Goal: Task Accomplishment & Management: Use online tool/utility

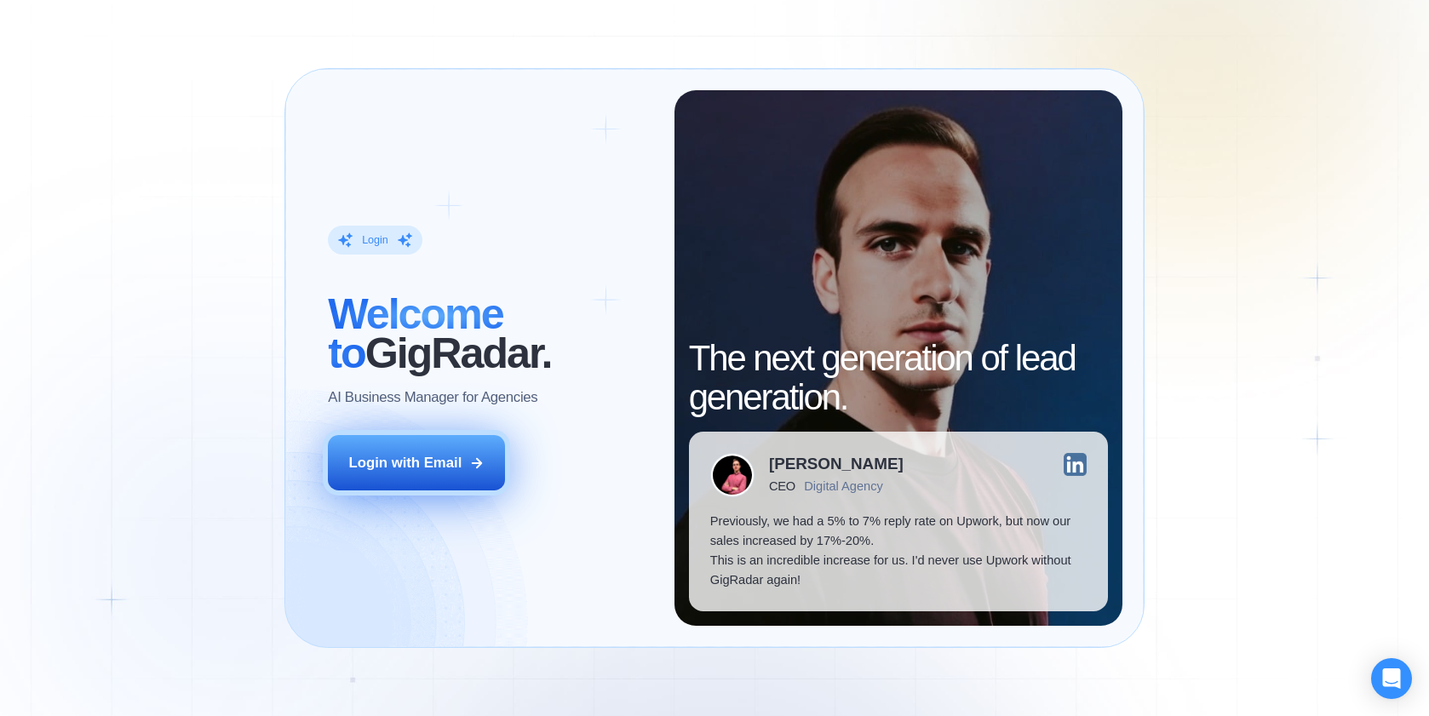
click at [428, 457] on div "Login with Email" at bounding box center [405, 463] width 113 height 20
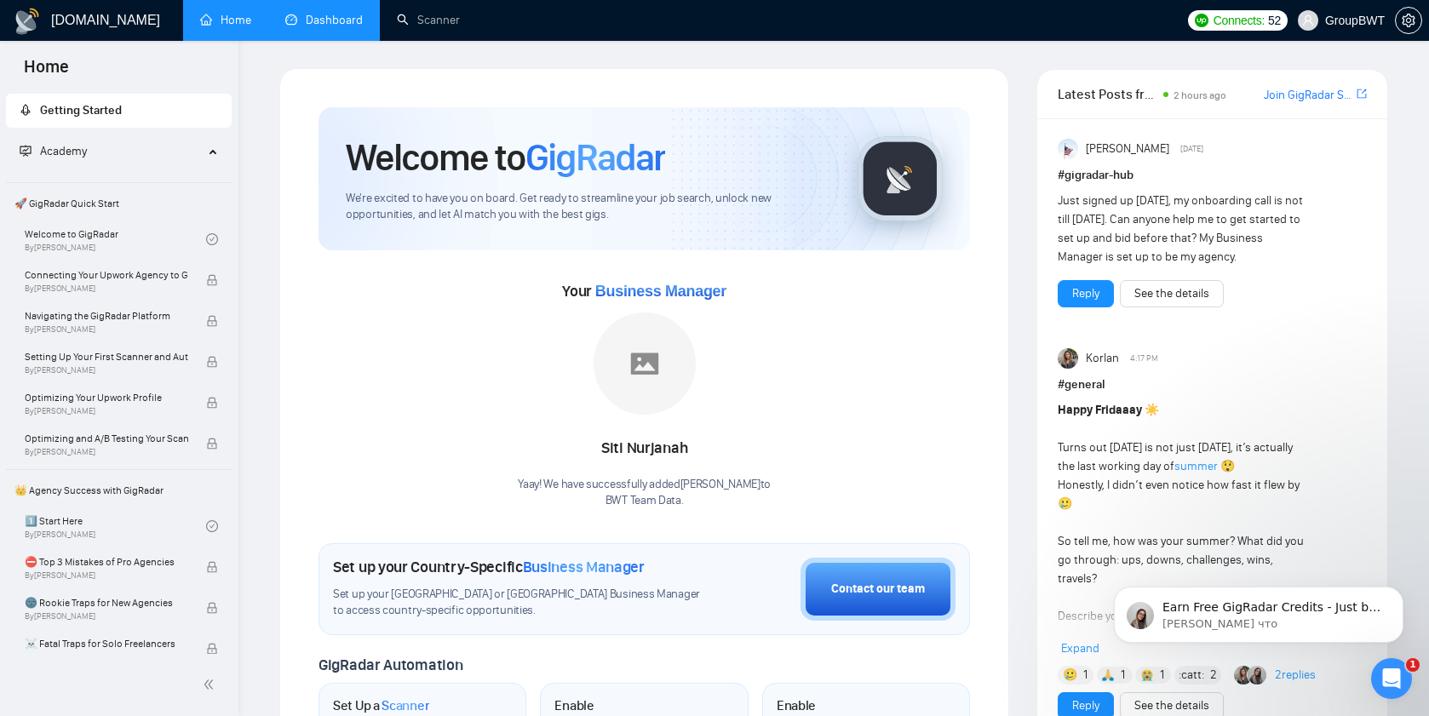
click at [331, 14] on link "Dashboard" at bounding box center [324, 20] width 78 height 14
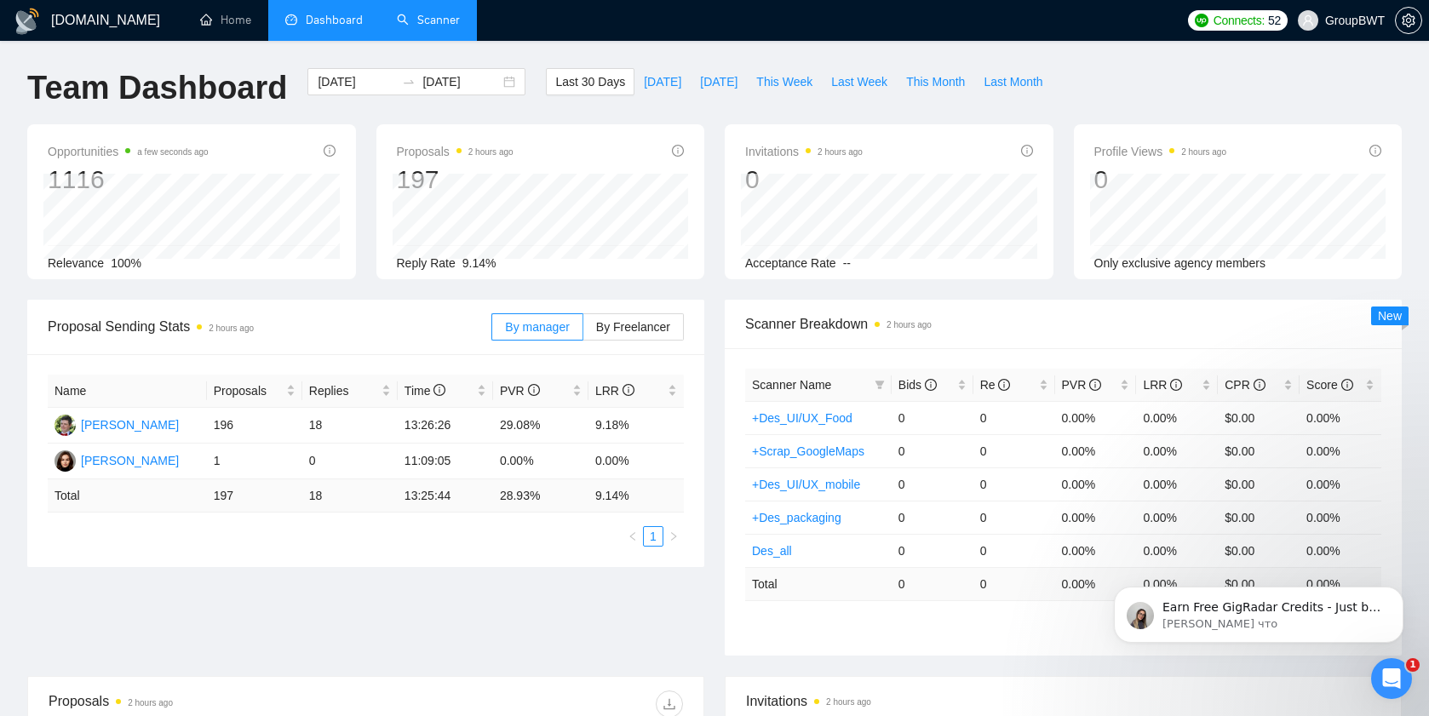
click at [431, 15] on link "Scanner" at bounding box center [428, 20] width 63 height 14
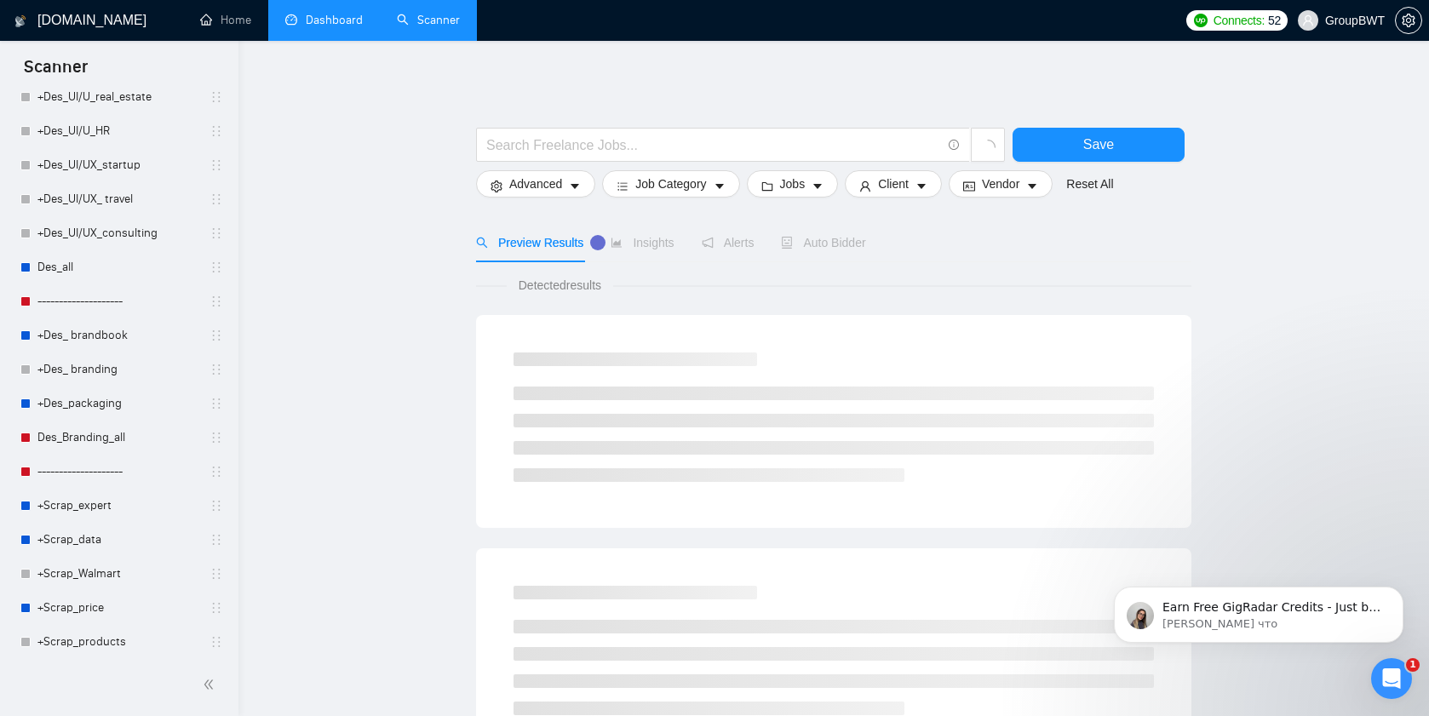
scroll to position [1667, 0]
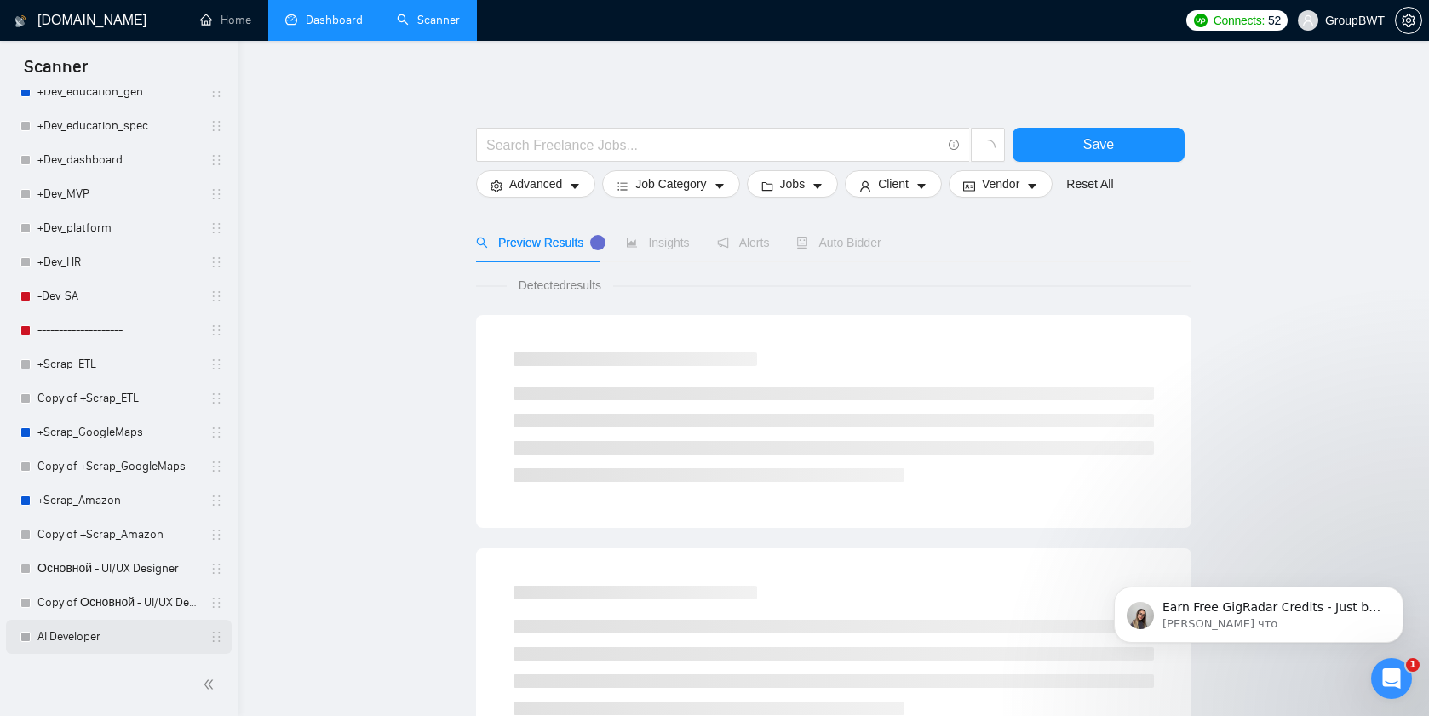
click at [61, 639] on link "AI Developer" at bounding box center [118, 637] width 162 height 34
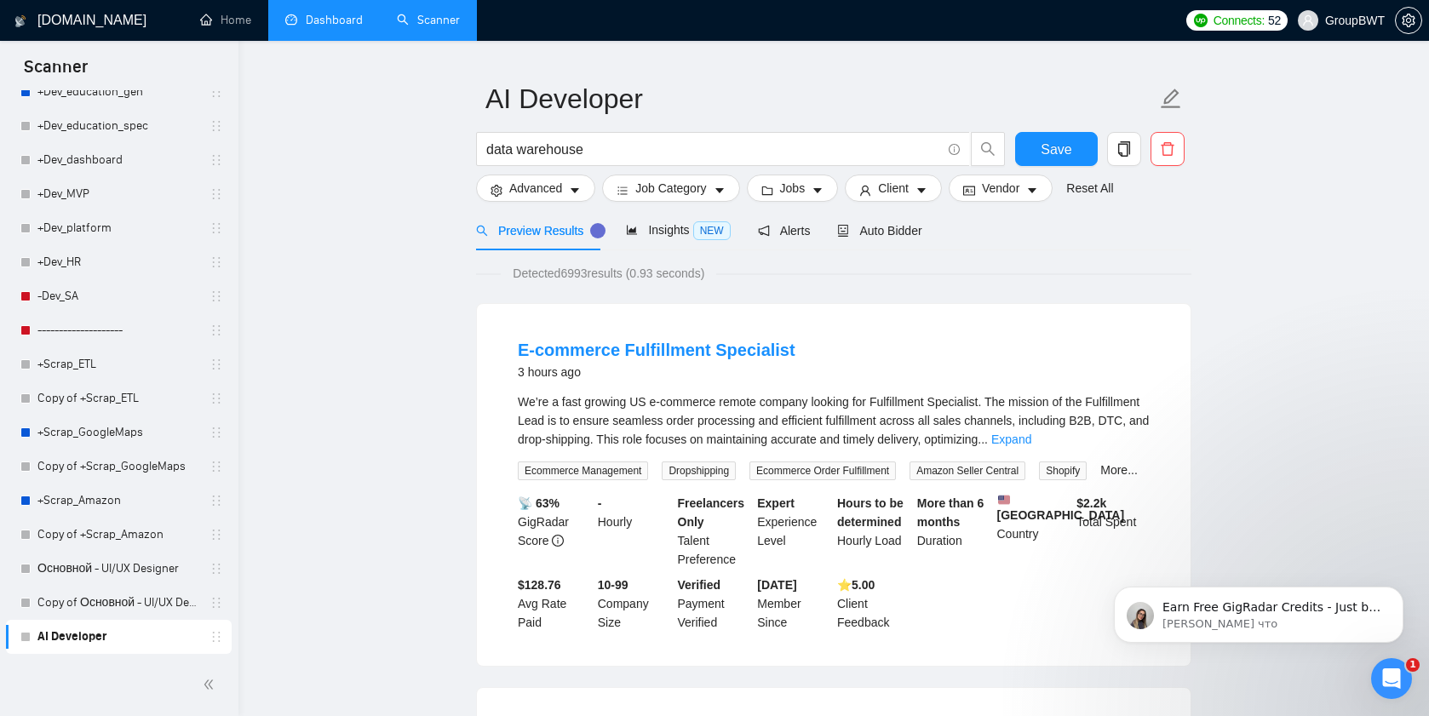
scroll to position [109, 0]
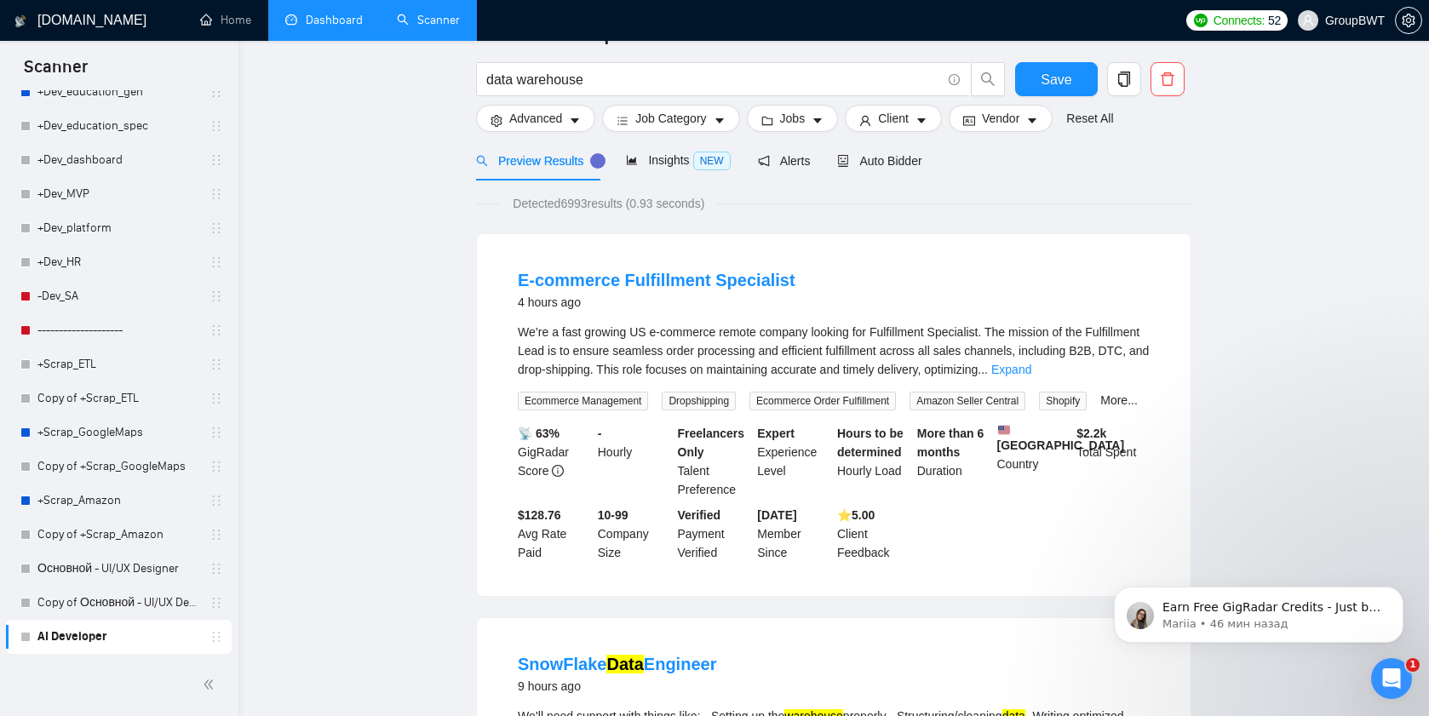
scroll to position [0, 0]
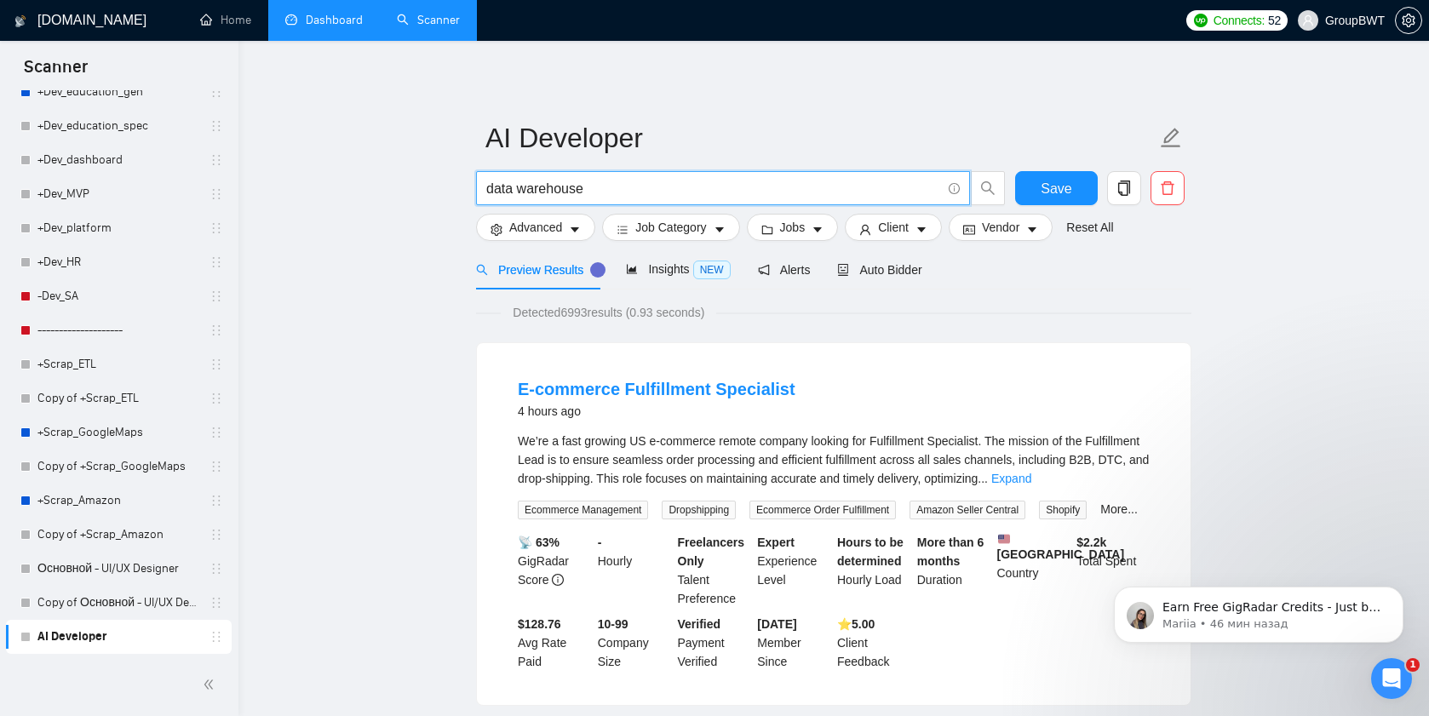
click at [554, 186] on input "data warehouse" at bounding box center [713, 188] width 455 height 21
type input "в"
type input "data engineer"
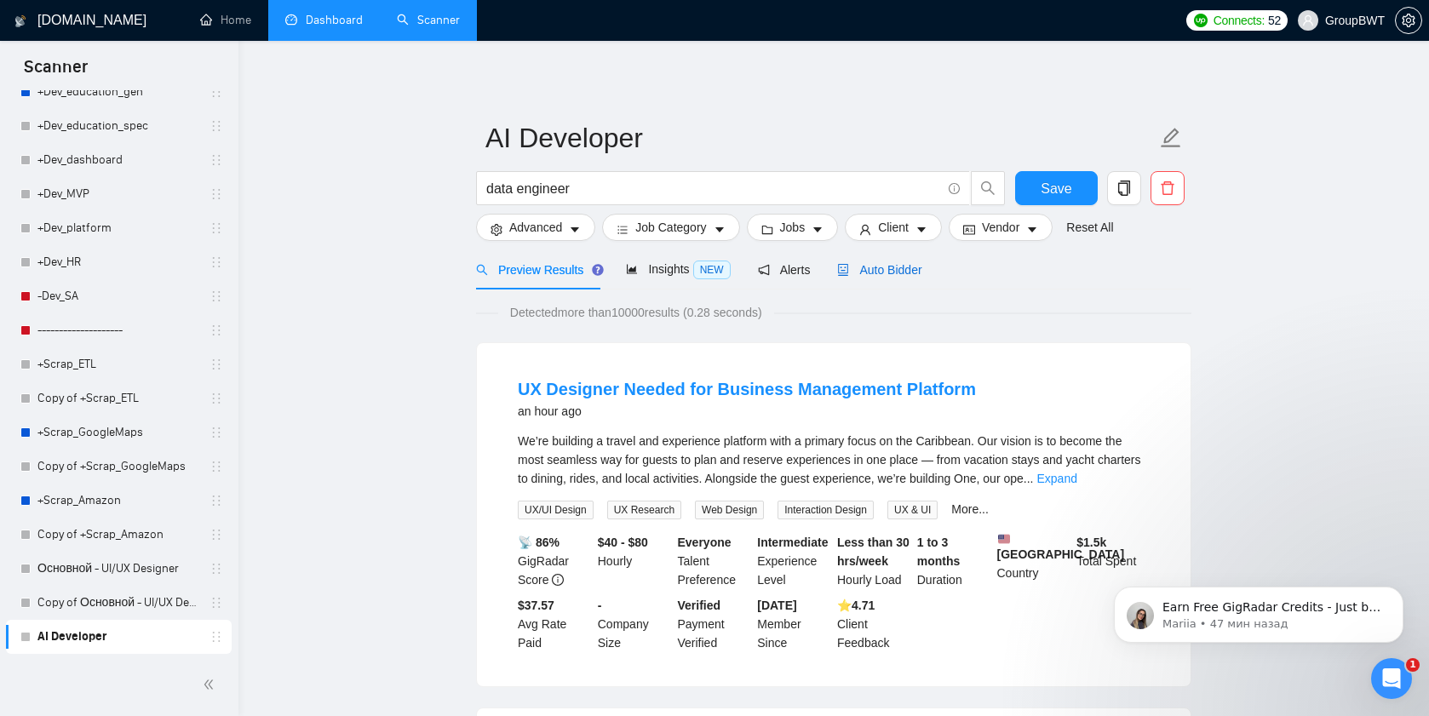
click at [883, 267] on span "Auto Bidder" at bounding box center [879, 270] width 84 height 14
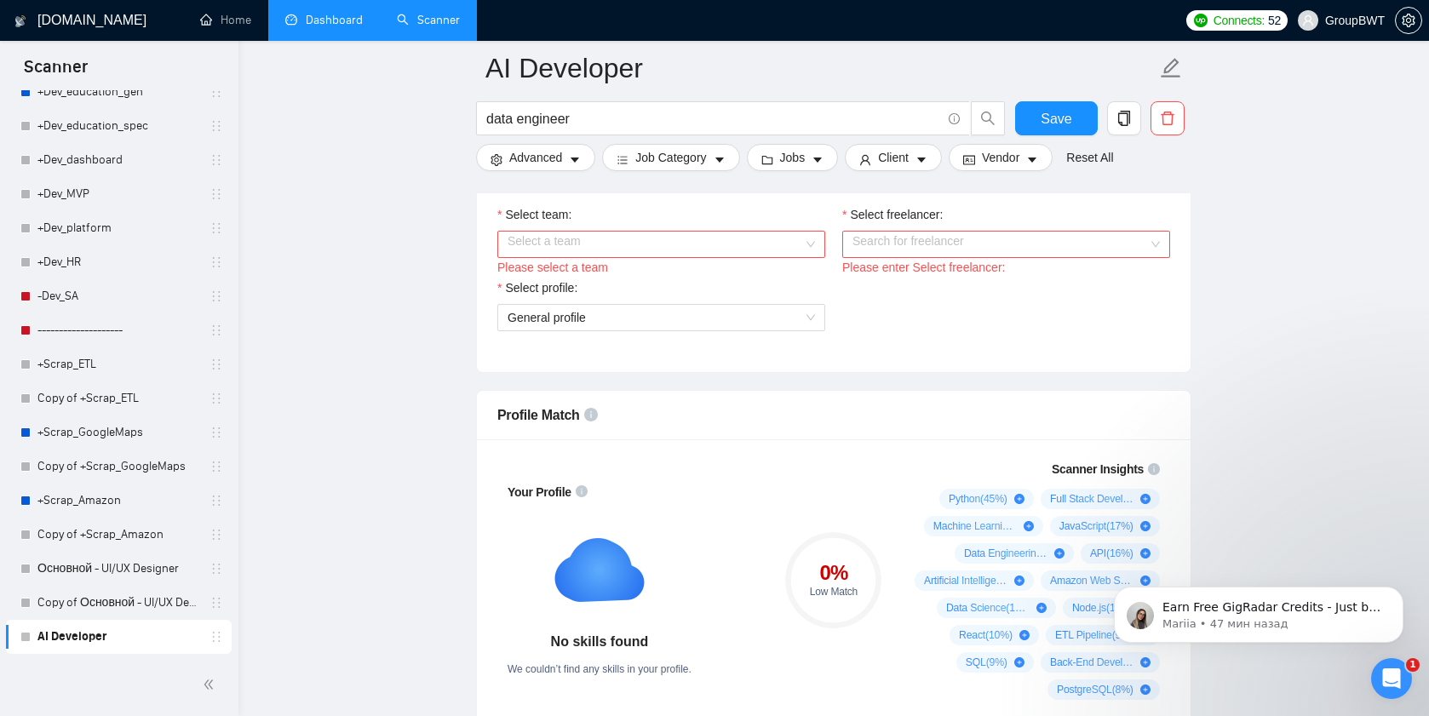
scroll to position [979, 0]
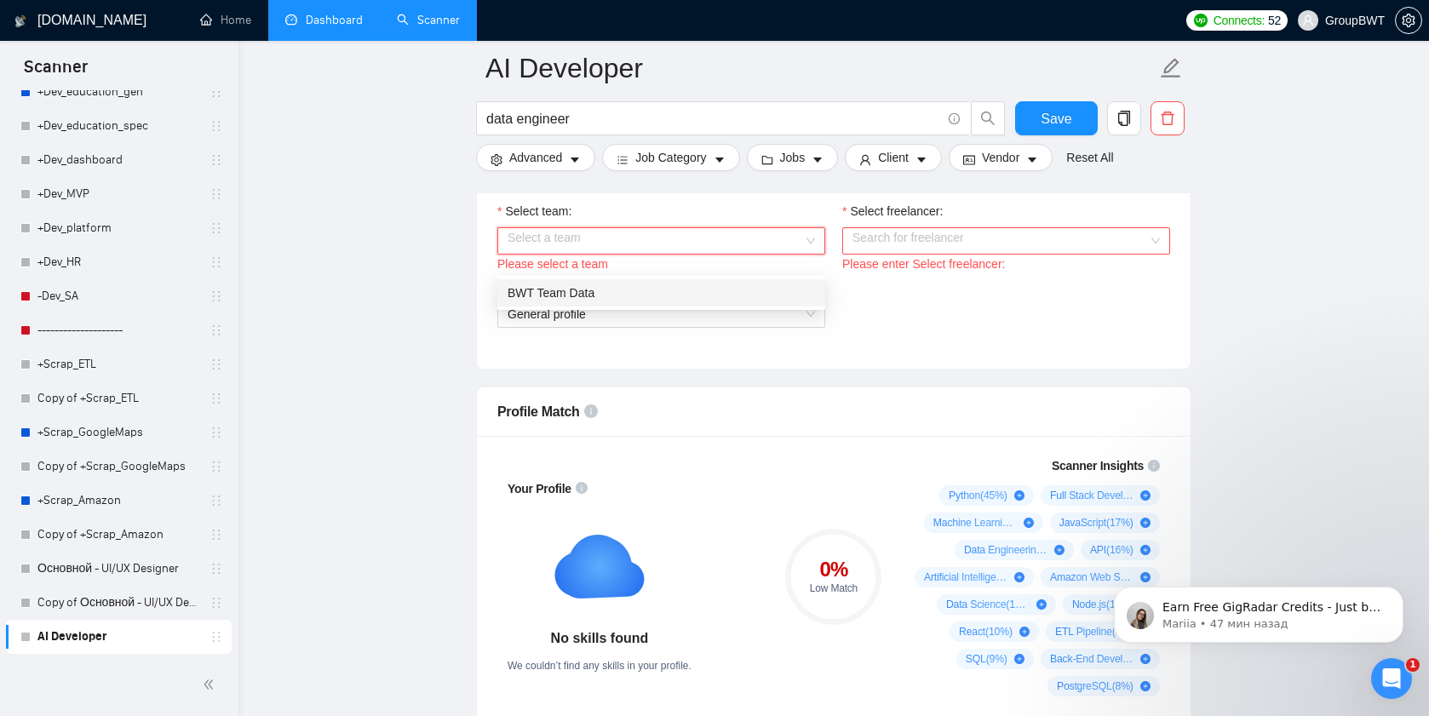
click at [741, 246] on input "Select team:" at bounding box center [656, 241] width 296 height 26
click at [652, 291] on div "BWT Team Data" at bounding box center [661, 293] width 307 height 19
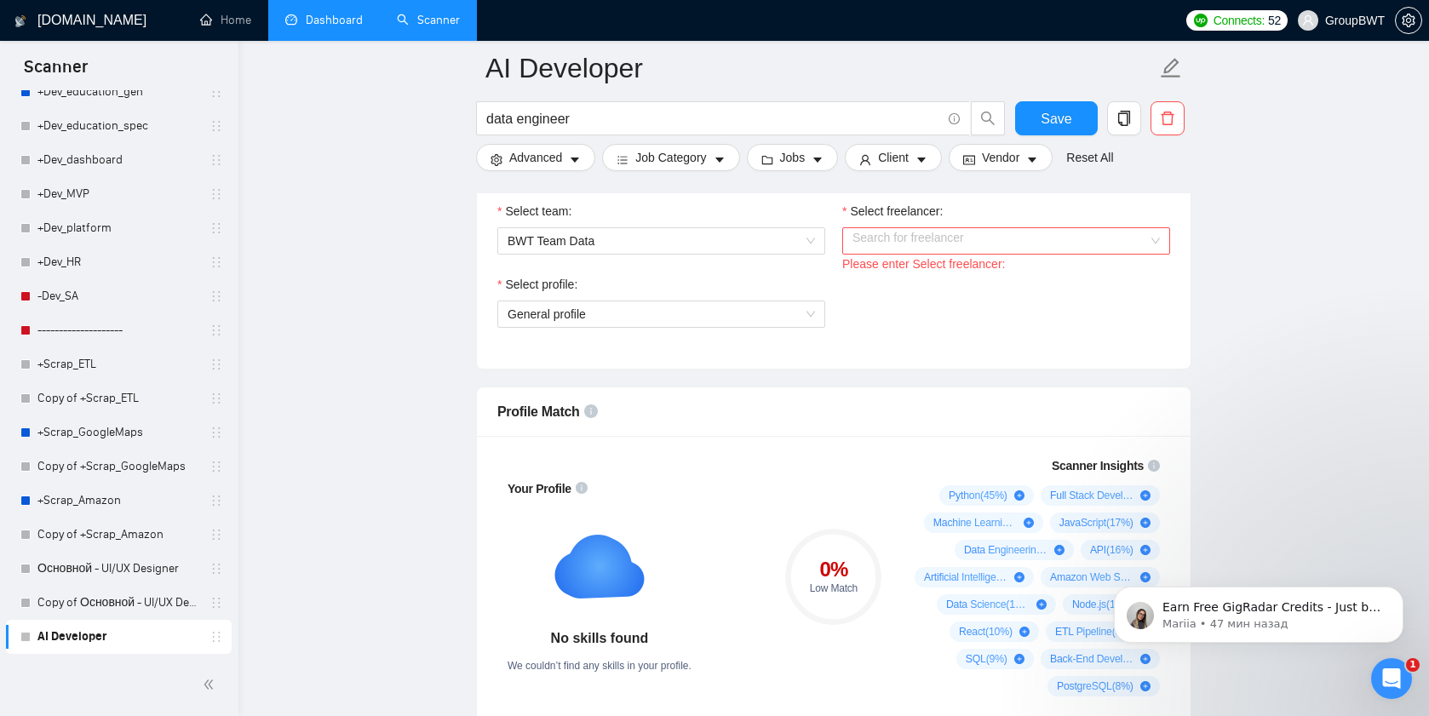
click at [940, 227] on div "Select freelancer:" at bounding box center [1006, 215] width 328 height 26
click at [931, 254] on input "Select freelancer:" at bounding box center [1001, 241] width 296 height 26
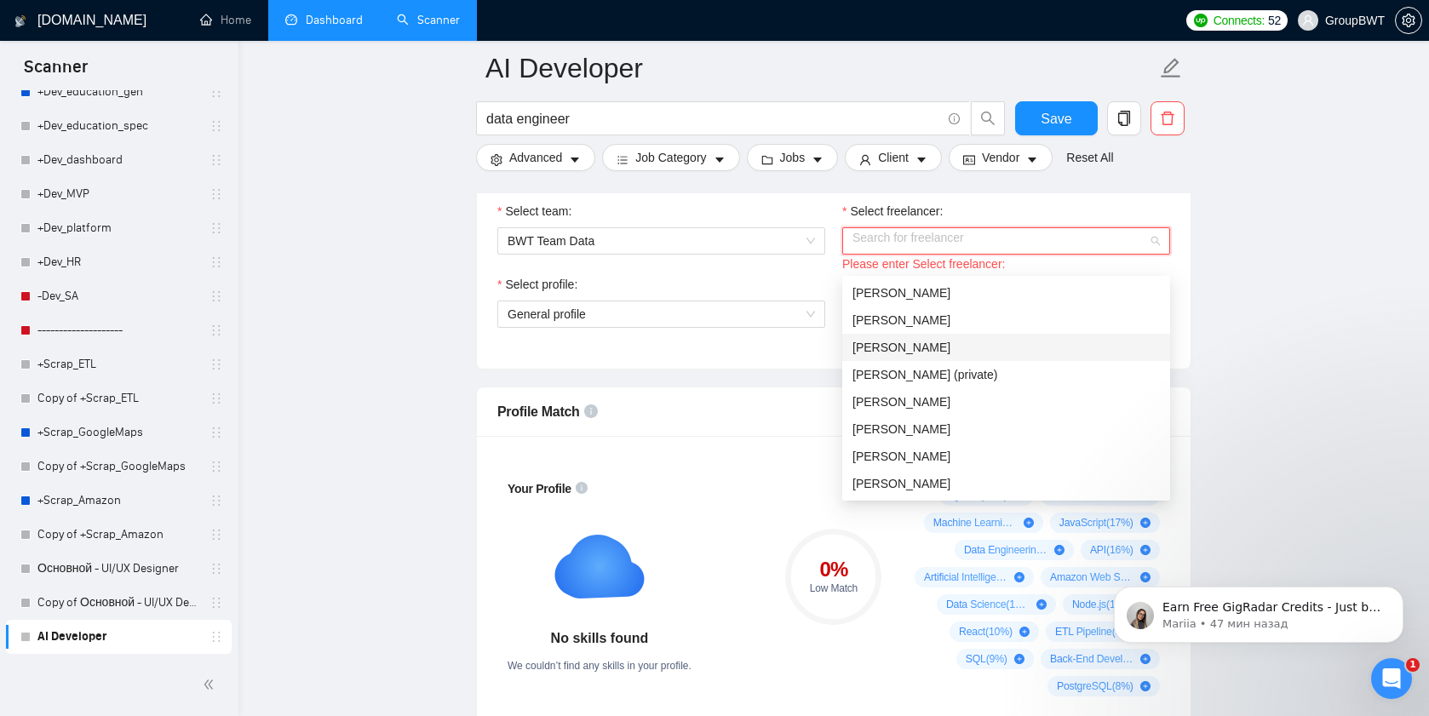
scroll to position [300, 0]
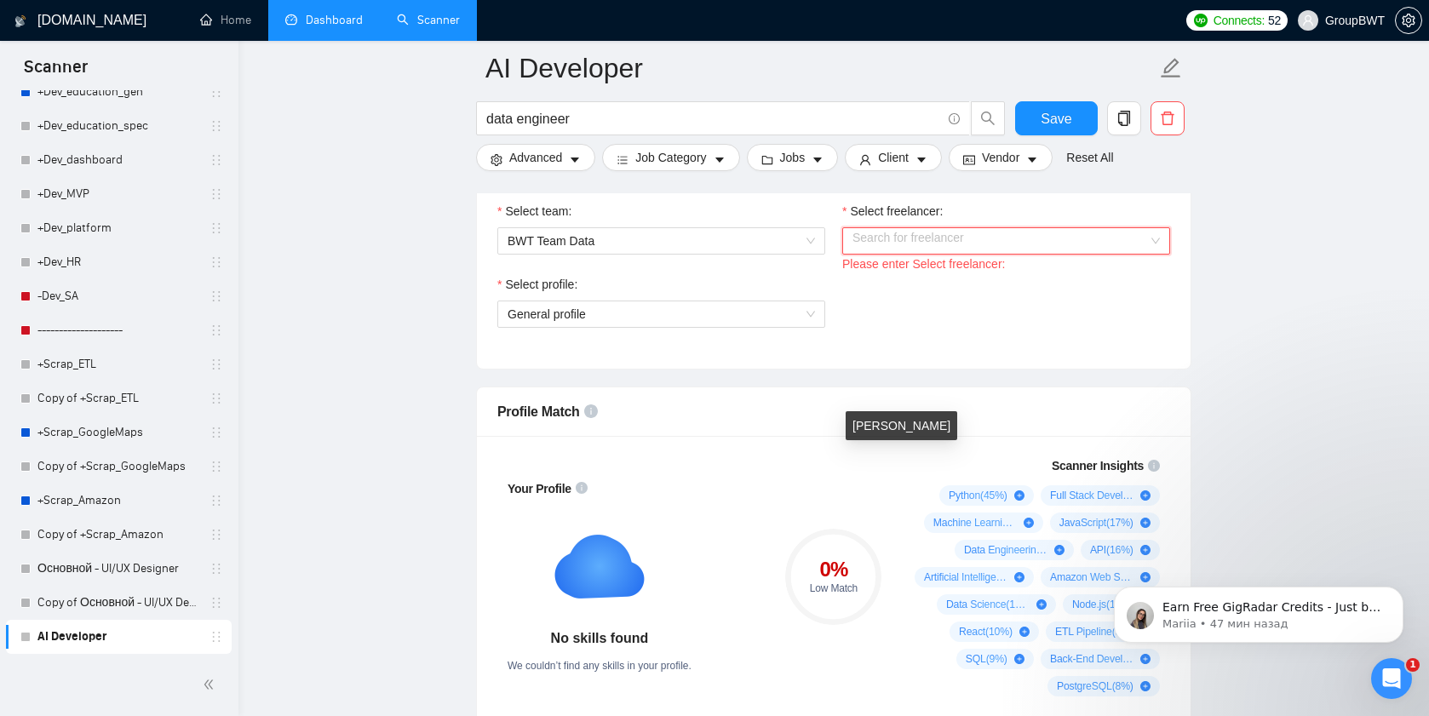
click at [899, 435] on div "[PERSON_NAME]" at bounding box center [902, 425] width 112 height 29
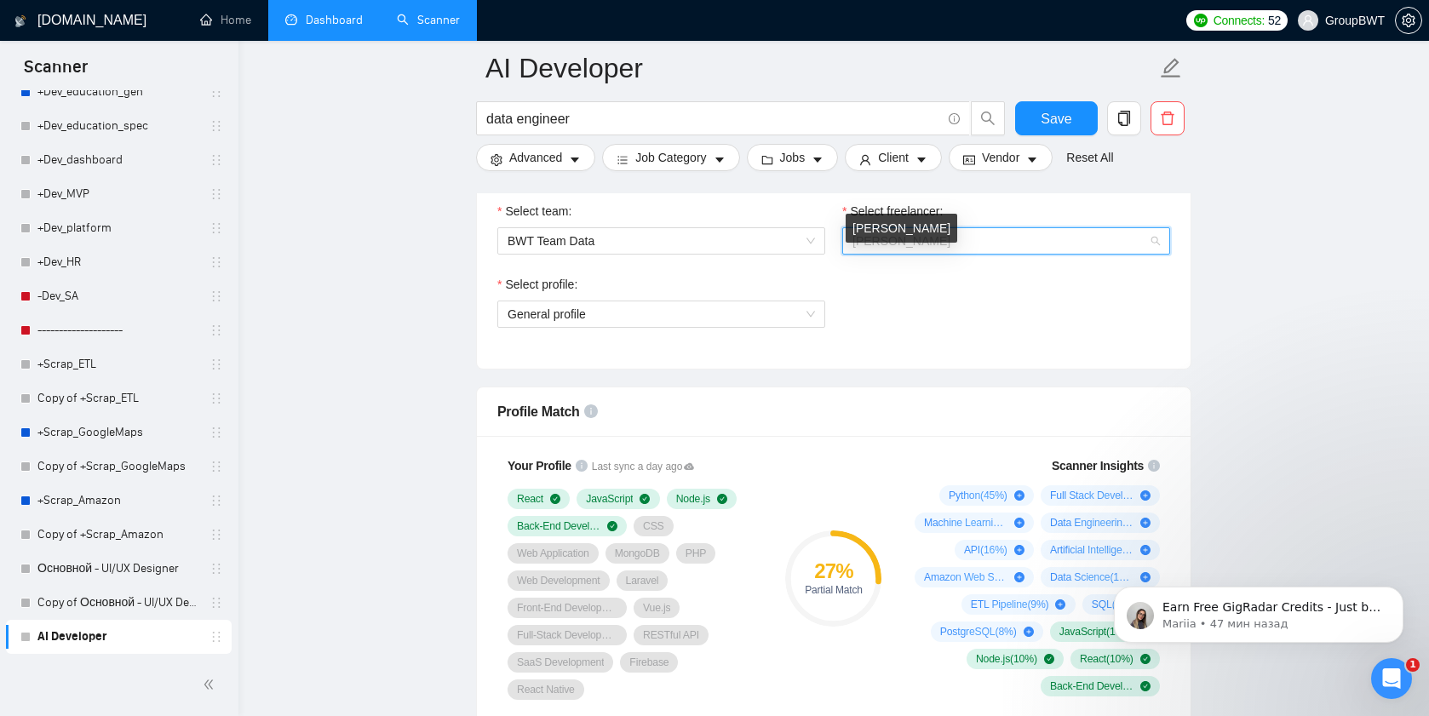
click at [938, 248] on span "[PERSON_NAME]" at bounding box center [902, 241] width 98 height 14
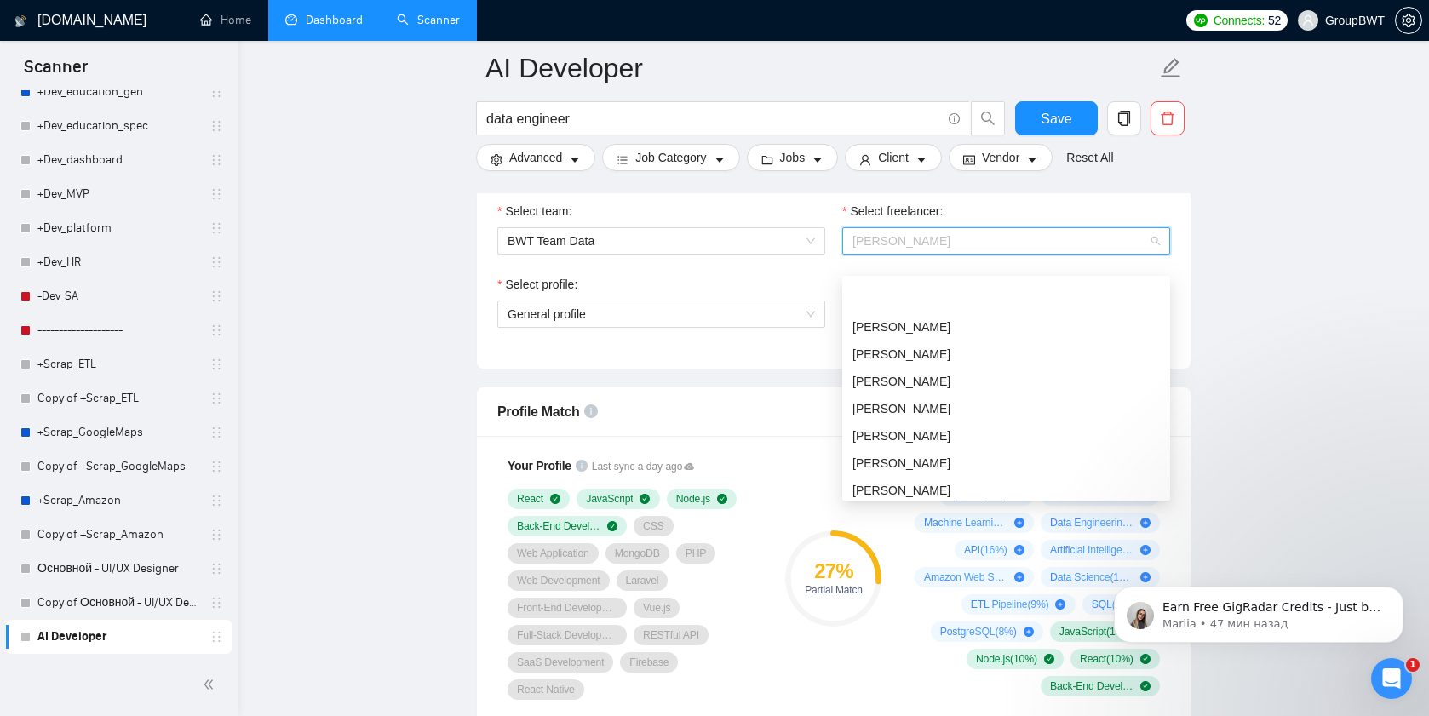
scroll to position [327, 0]
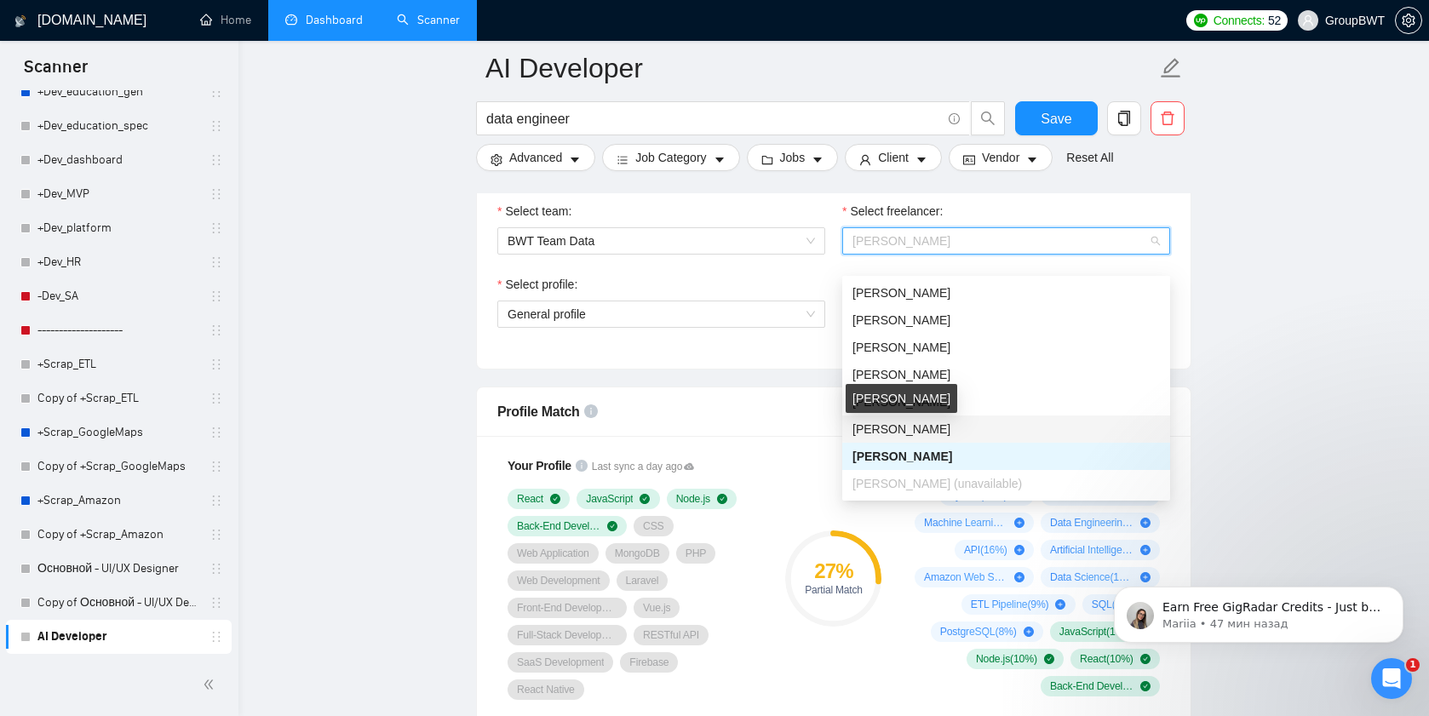
click at [909, 428] on span "[PERSON_NAME]" at bounding box center [902, 429] width 98 height 14
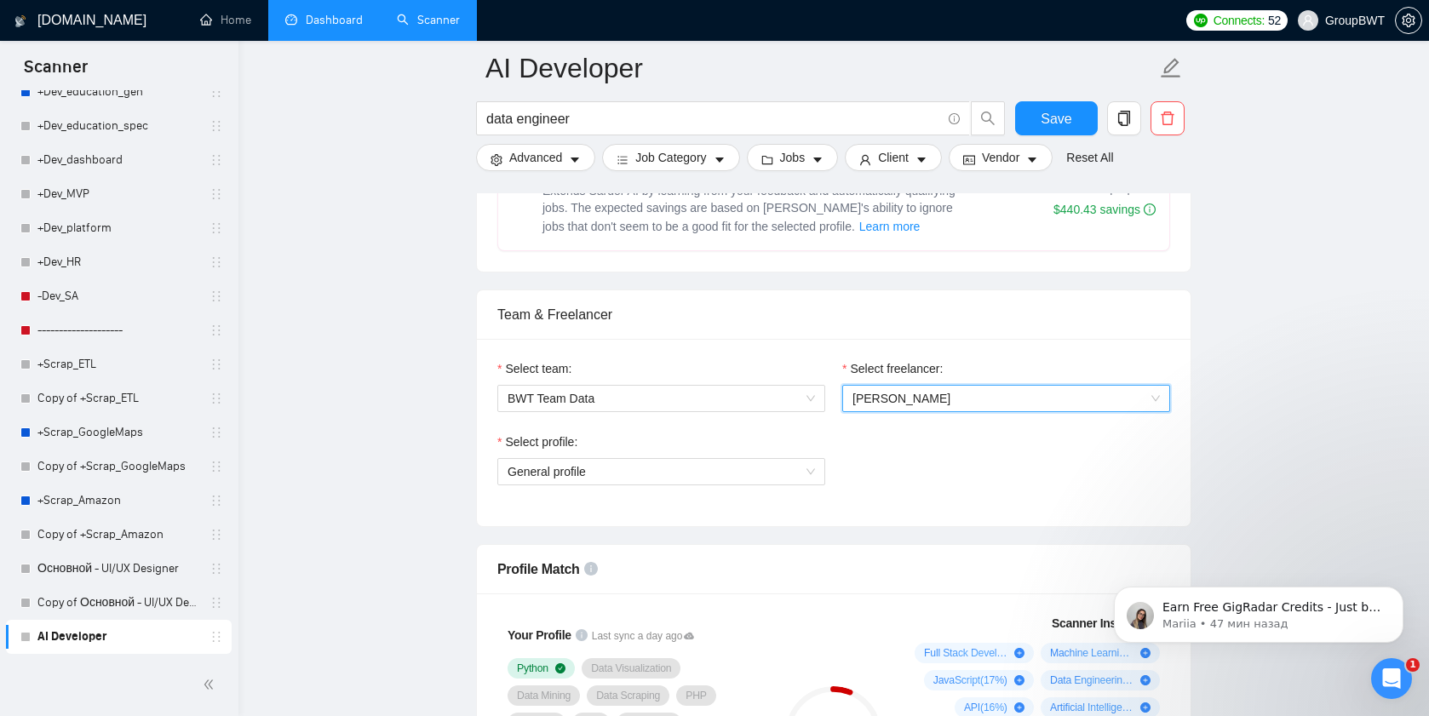
scroll to position [819, 0]
click at [800, 486] on span "General profile" at bounding box center [661, 474] width 307 height 26
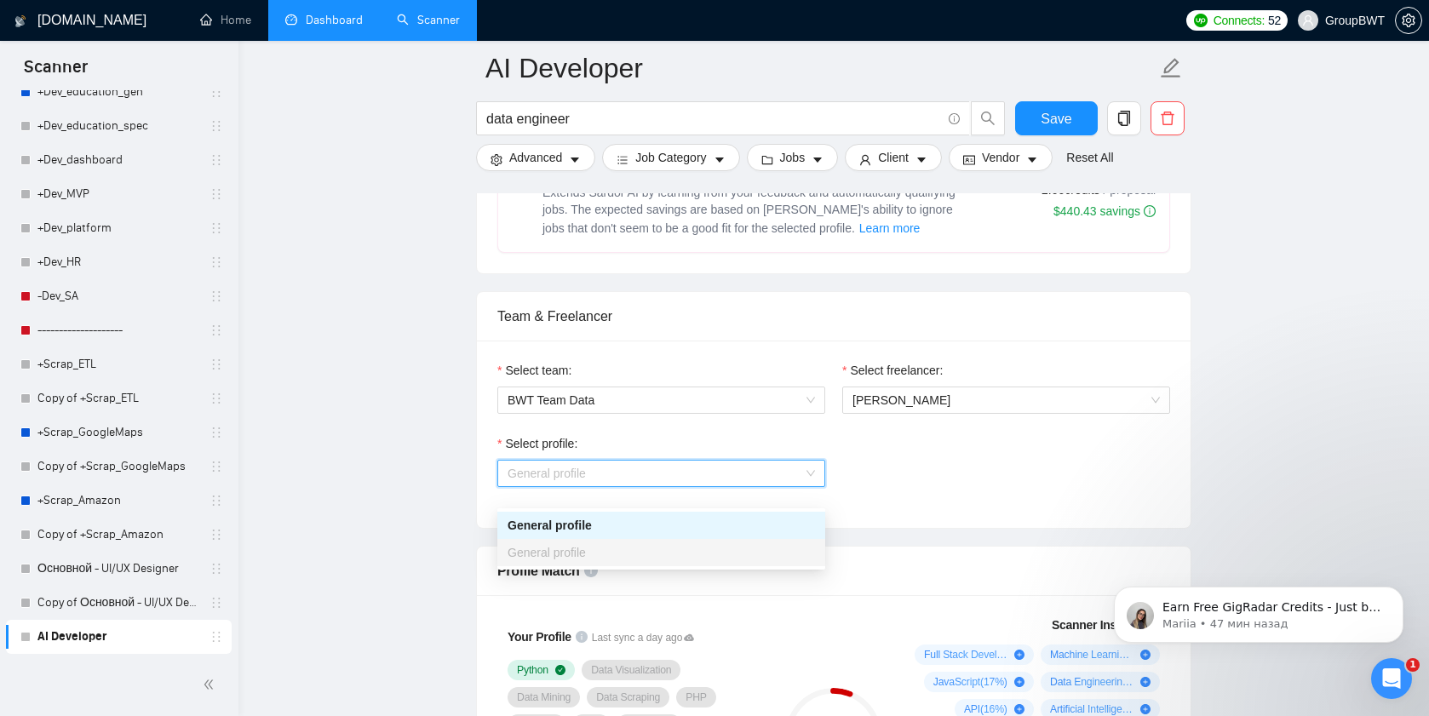
click at [934, 434] on div "Select freelancer: [PERSON_NAME]" at bounding box center [1006, 397] width 345 height 73
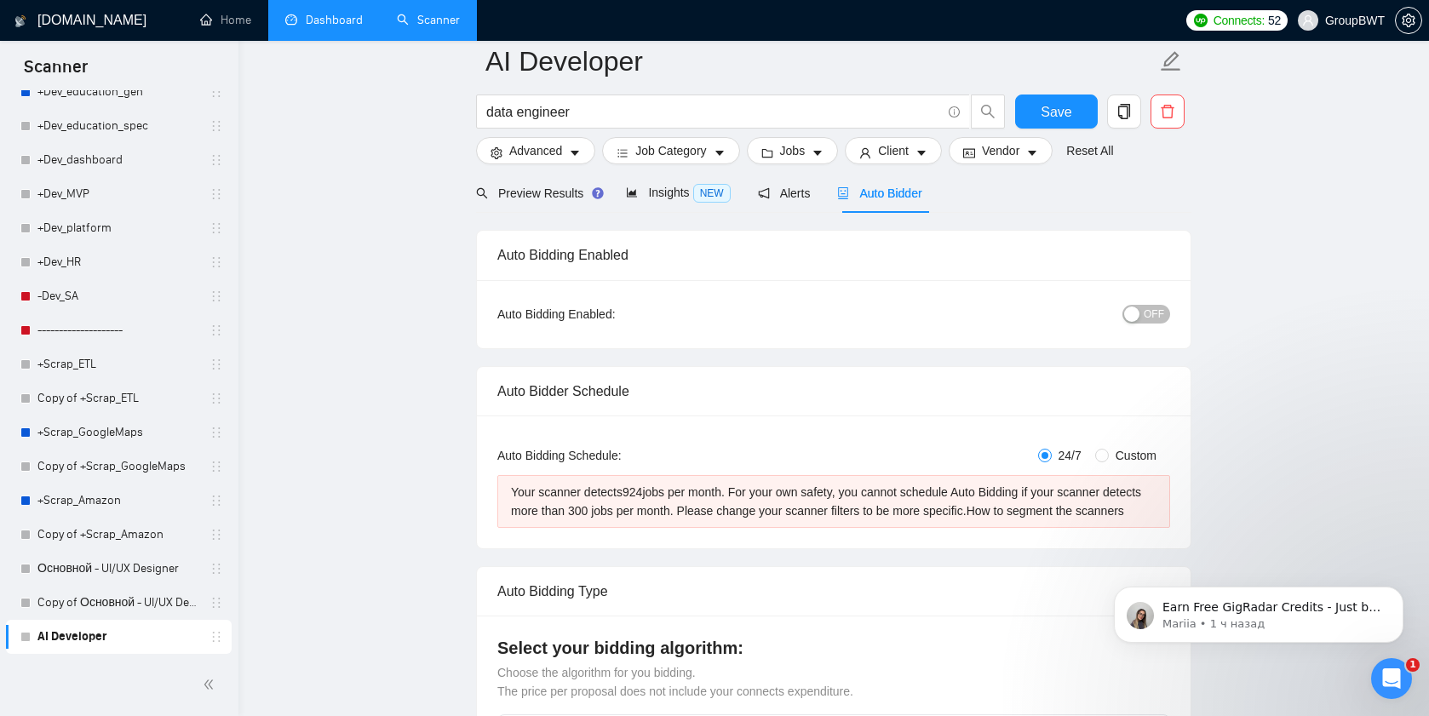
scroll to position [0, 0]
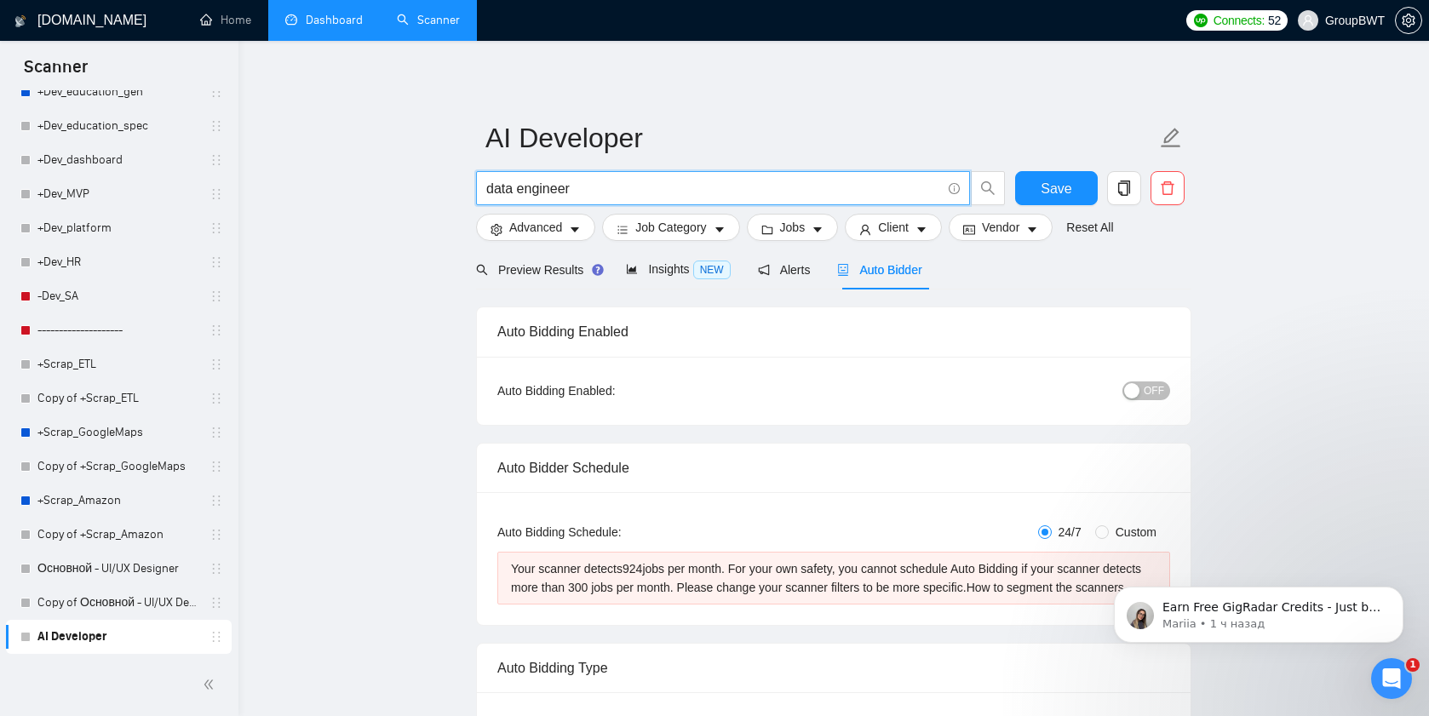
click at [525, 178] on input "data engineer" at bounding box center [713, 188] width 455 height 21
click at [973, 181] on span "search" at bounding box center [988, 188] width 32 height 15
click at [511, 271] on span "Preview Results" at bounding box center [537, 270] width 123 height 14
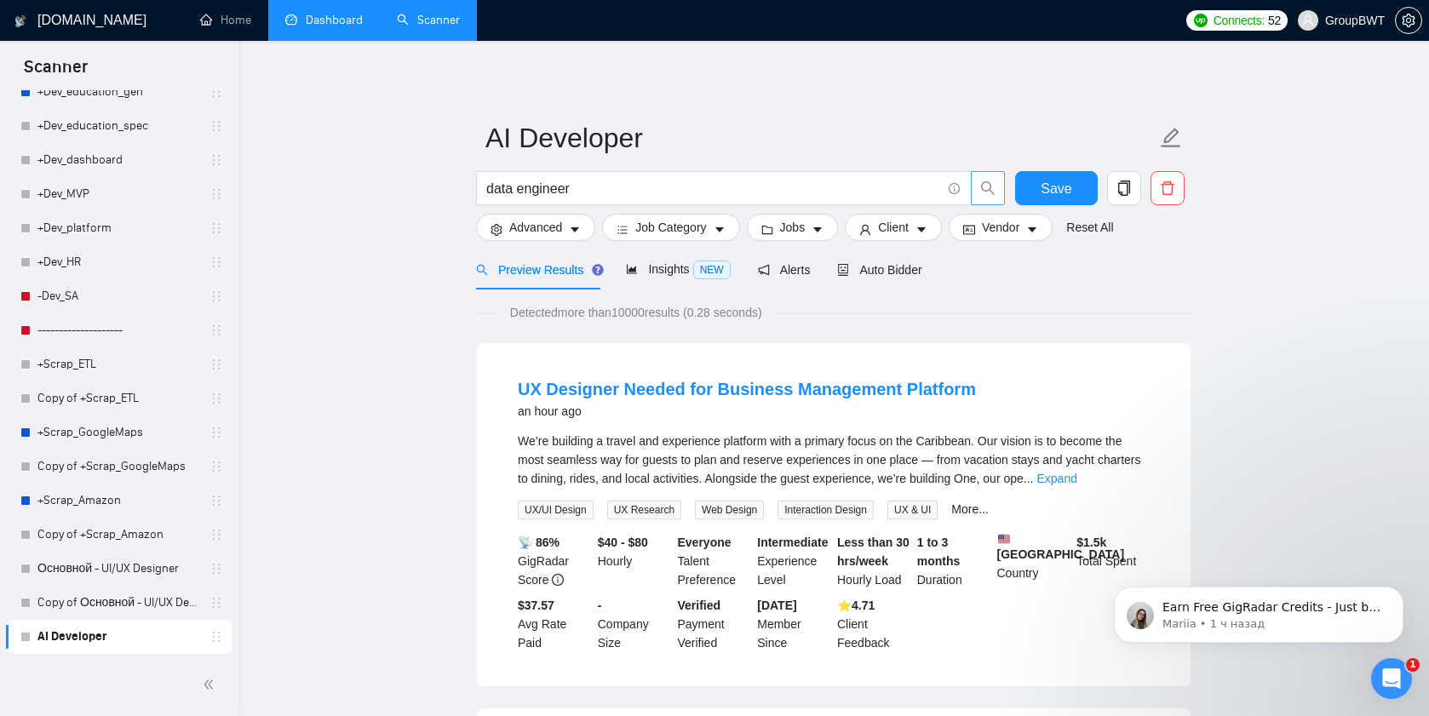
click at [980, 193] on span "search" at bounding box center [988, 188] width 32 height 15
click at [885, 273] on span "Auto Bidder" at bounding box center [879, 270] width 84 height 14
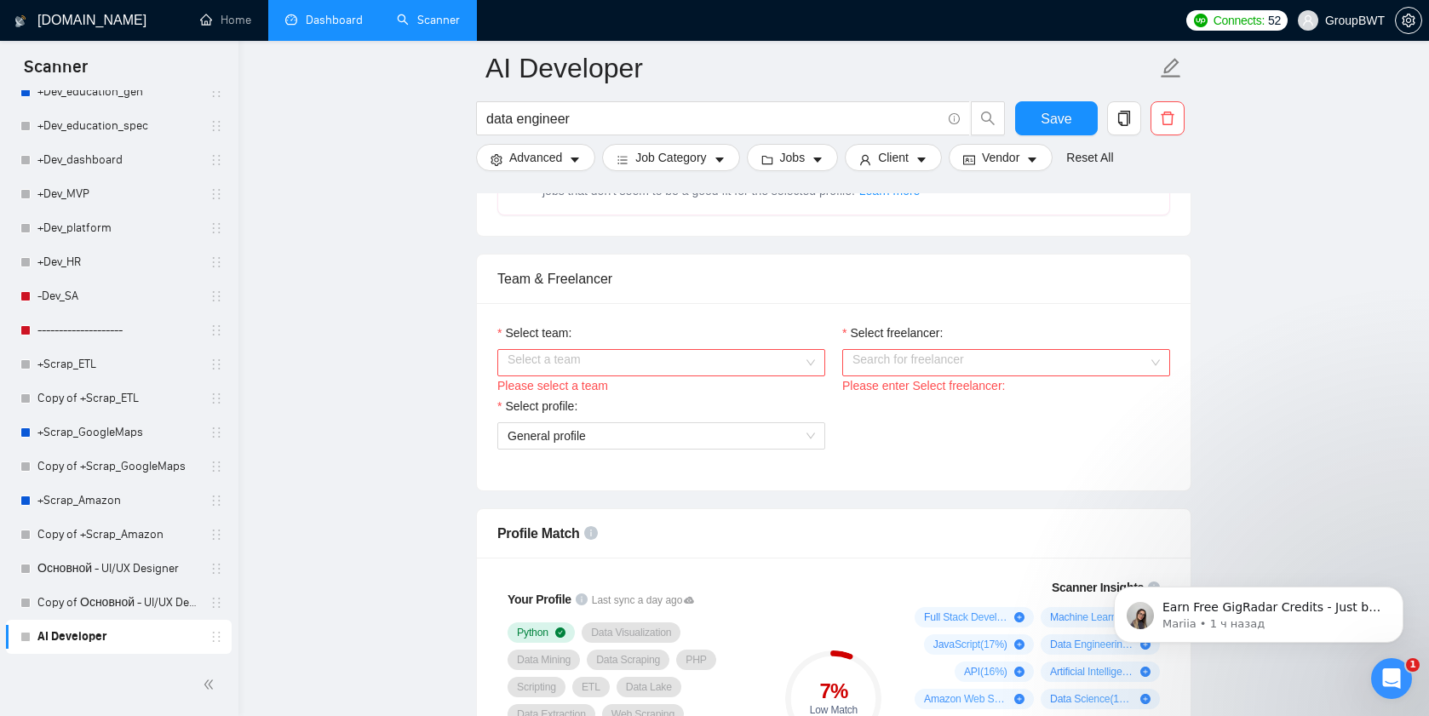
scroll to position [913, 0]
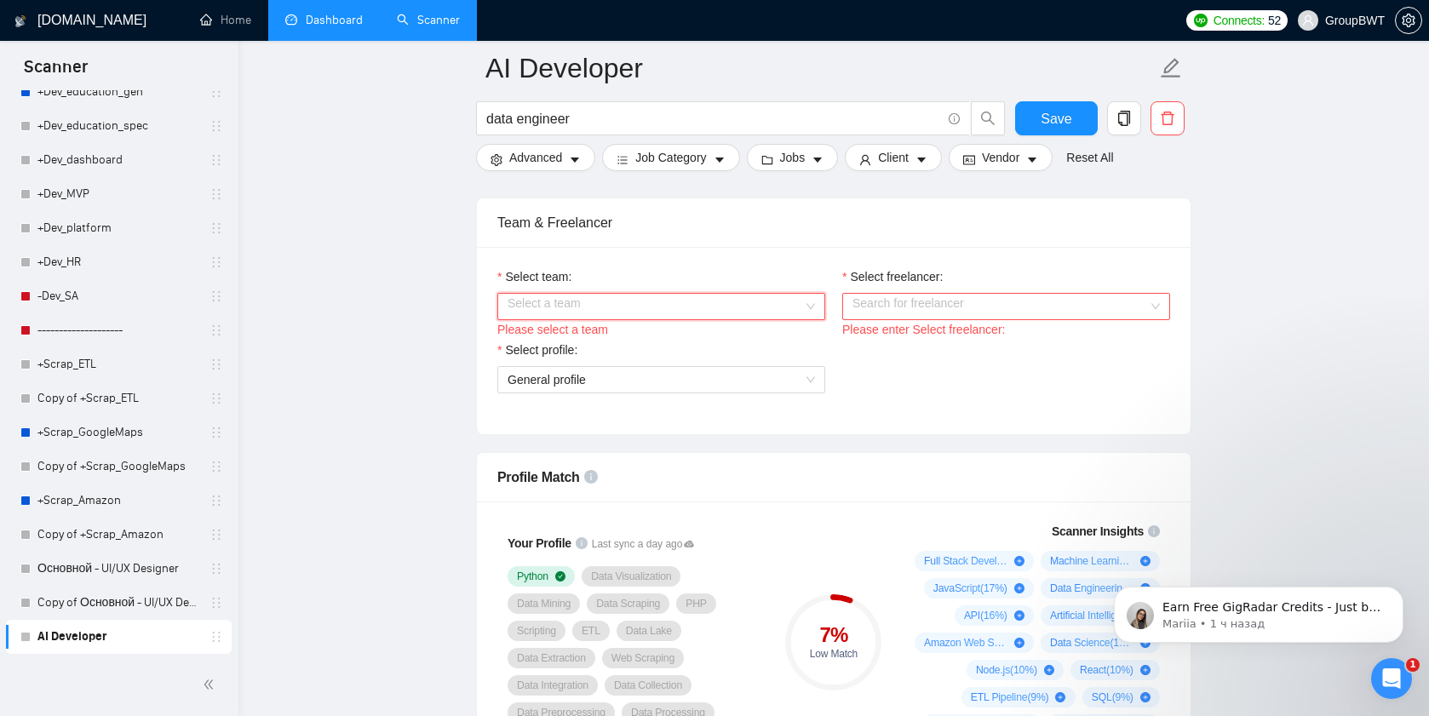
click at [733, 314] on input "Select team:" at bounding box center [656, 307] width 296 height 26
click at [662, 353] on div "BWT Team Data" at bounding box center [661, 358] width 307 height 19
click at [876, 319] on input "Select freelancer:" at bounding box center [1001, 307] width 296 height 26
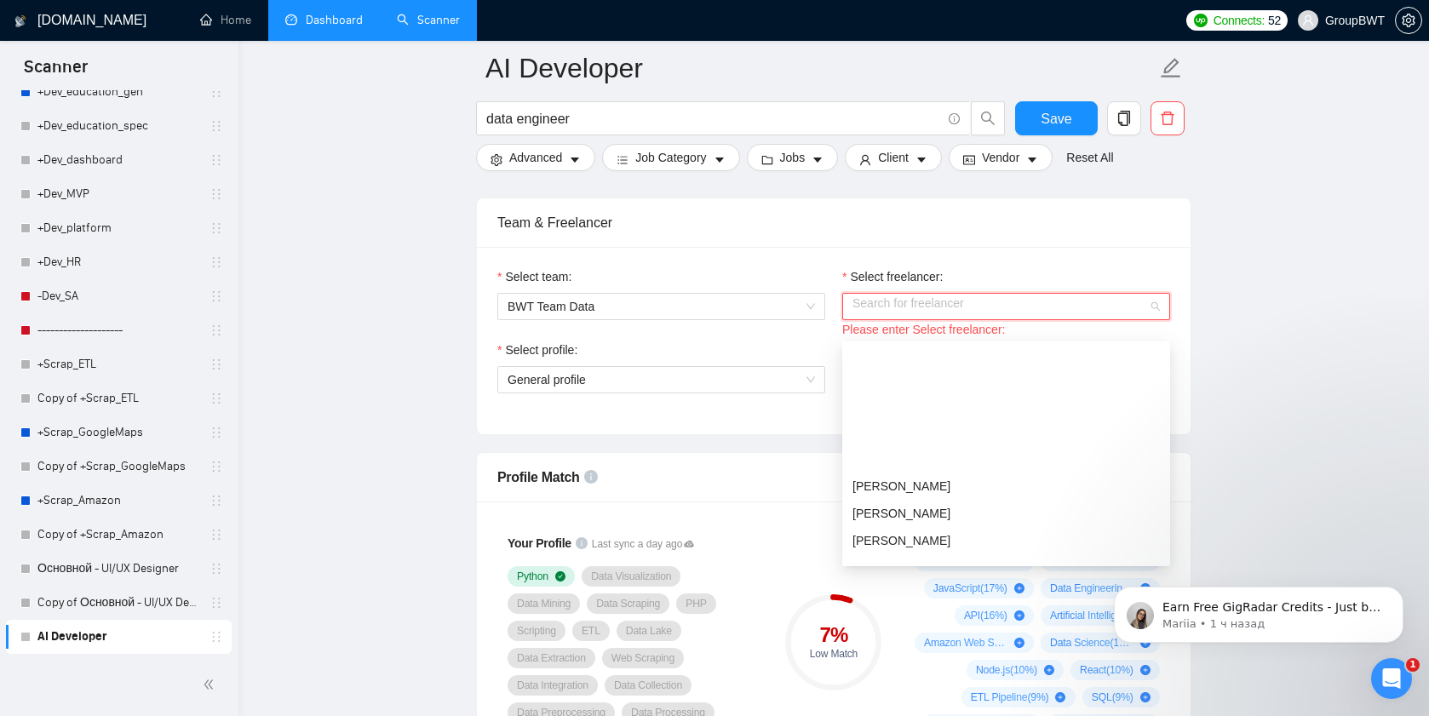
scroll to position [300, 0]
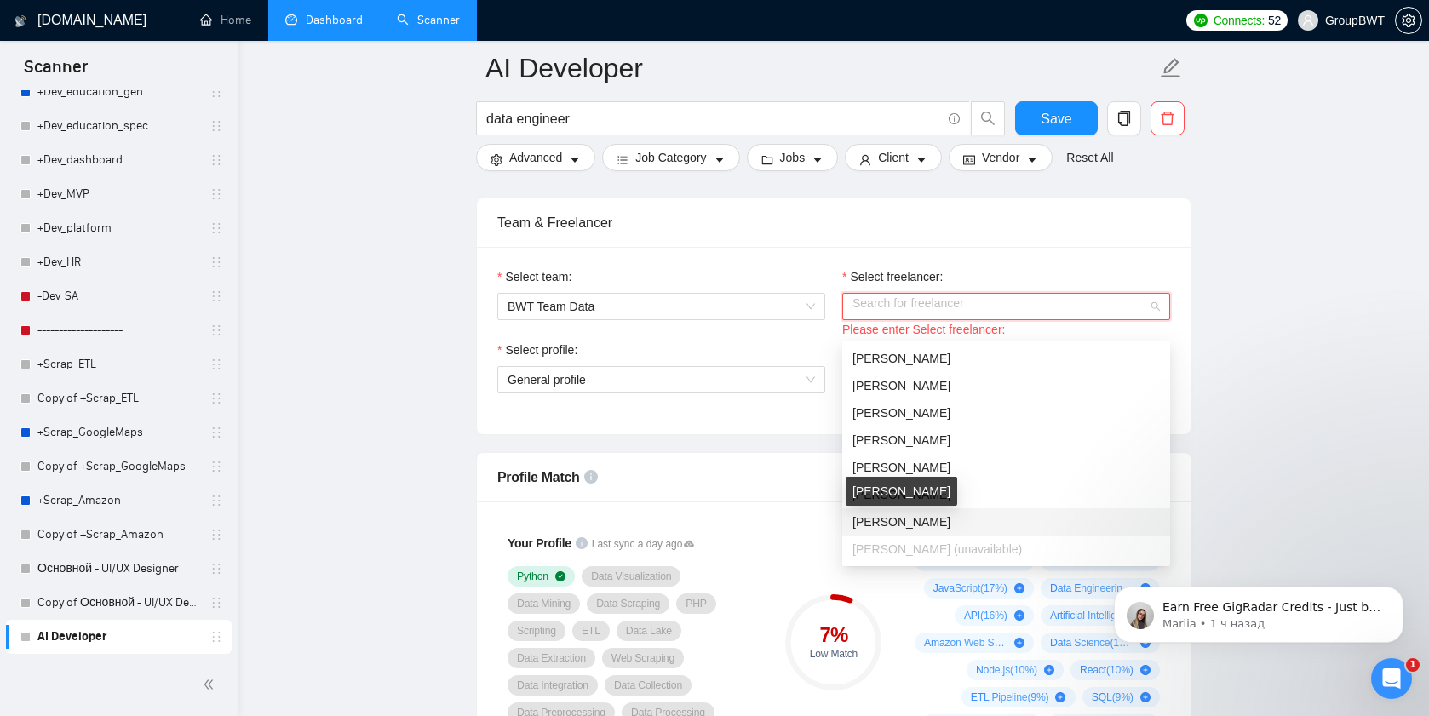
click at [882, 489] on div "[PERSON_NAME]" at bounding box center [902, 491] width 112 height 29
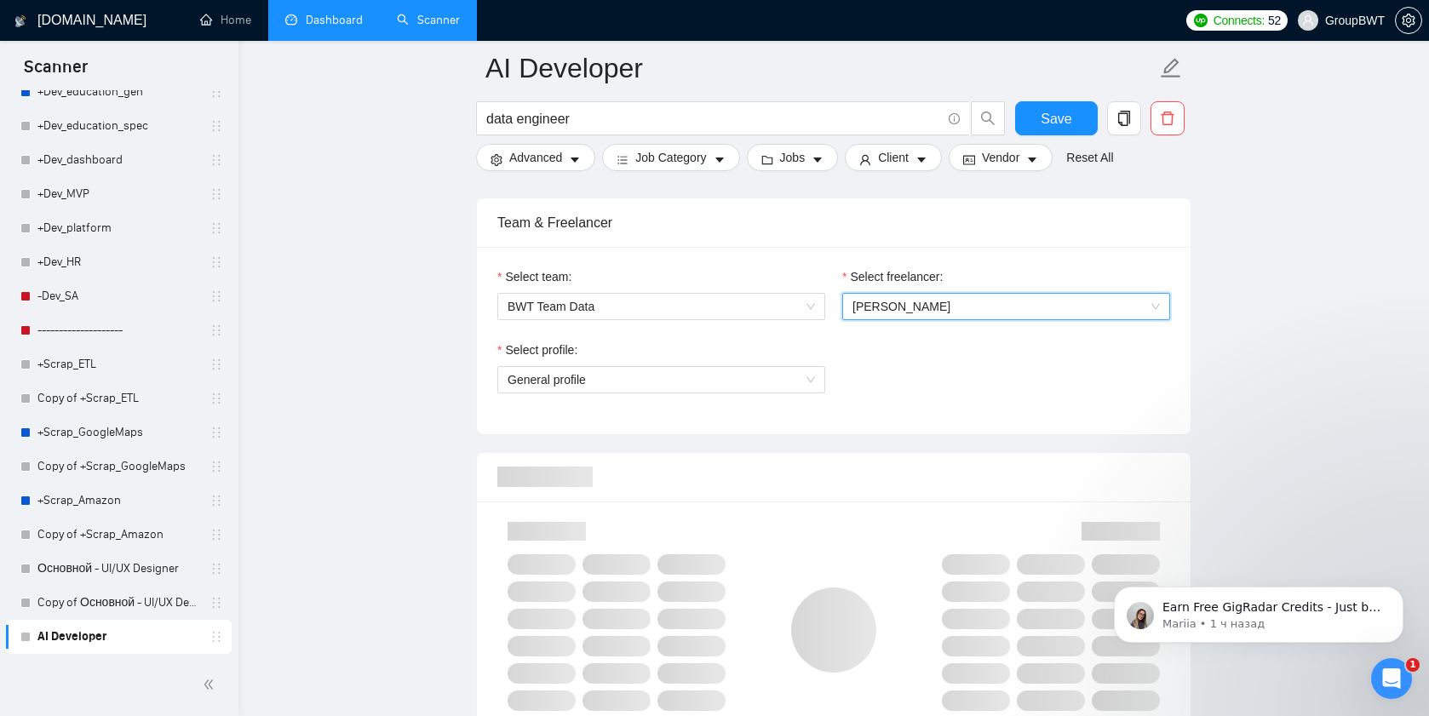
click at [881, 313] on span "[PERSON_NAME]" at bounding box center [902, 307] width 98 height 14
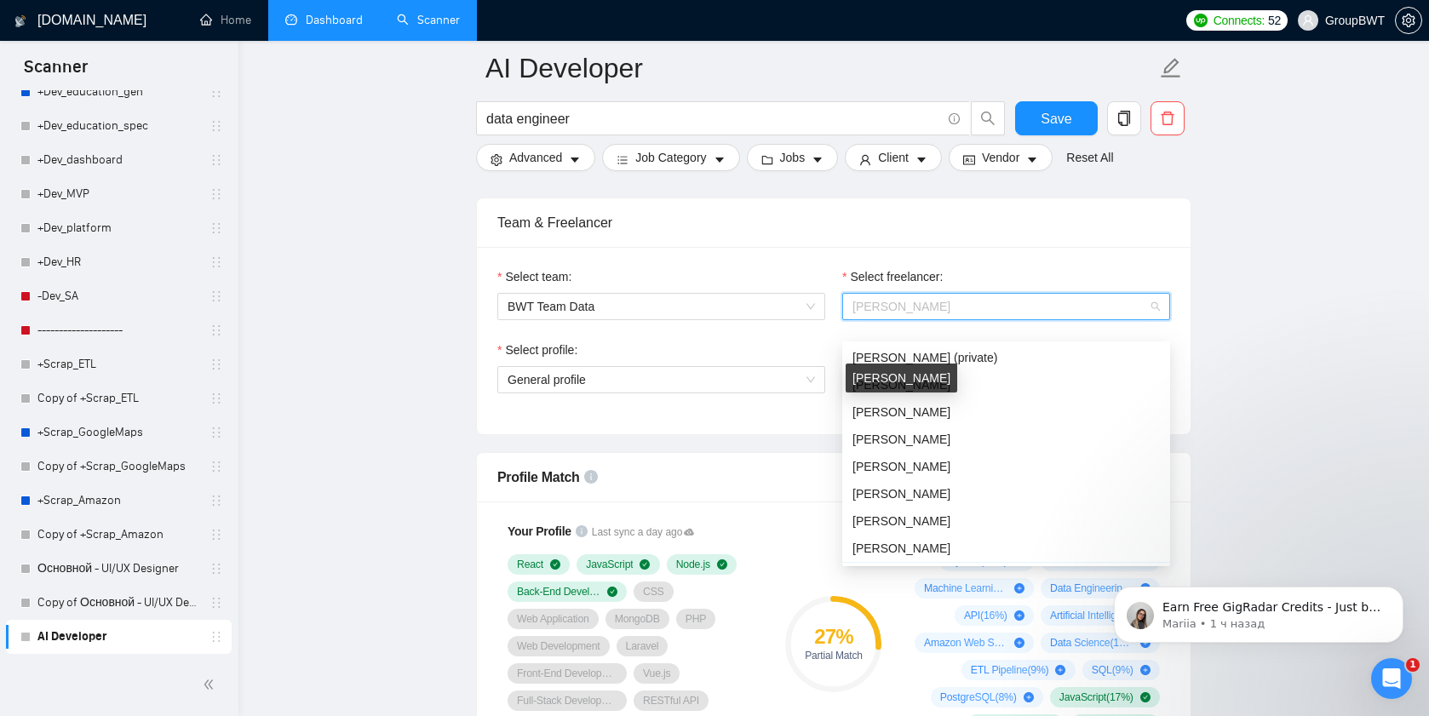
scroll to position [327, 0]
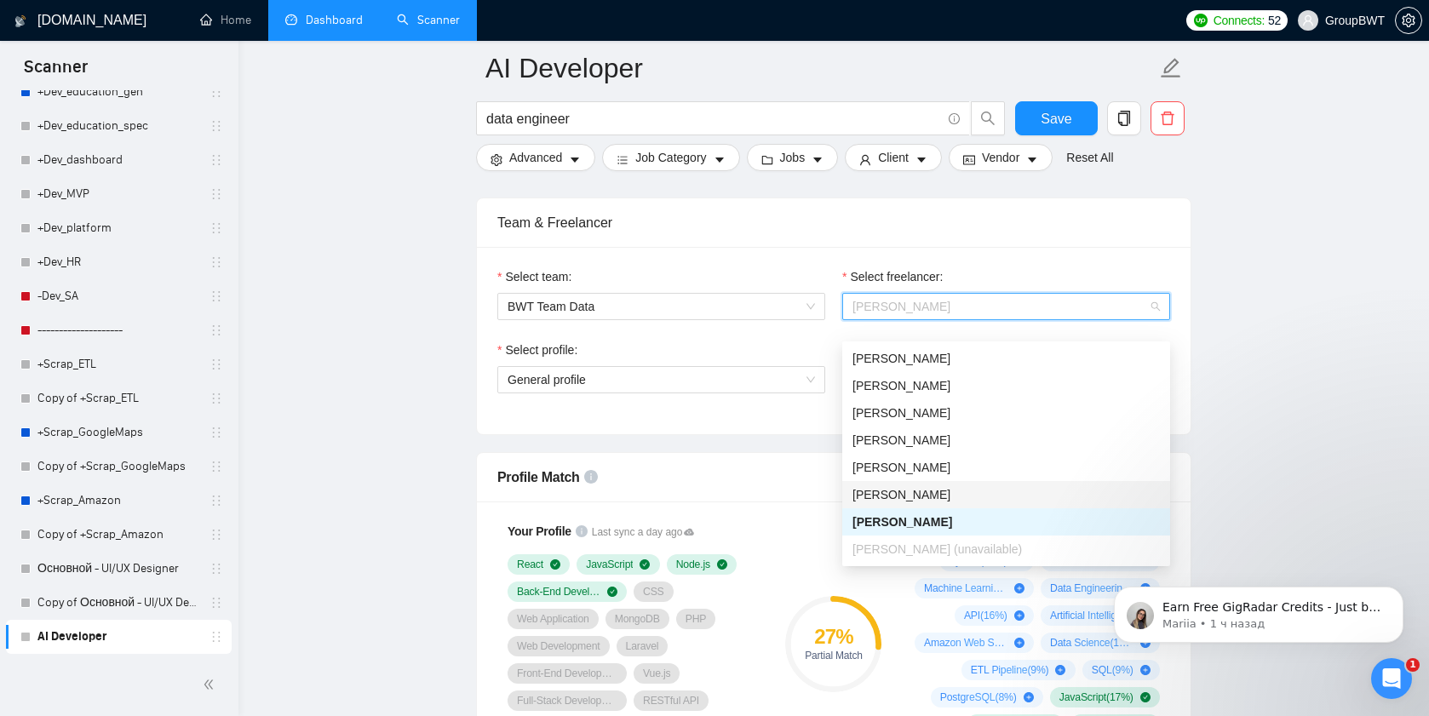
click at [894, 496] on span "[PERSON_NAME]" at bounding box center [902, 495] width 98 height 14
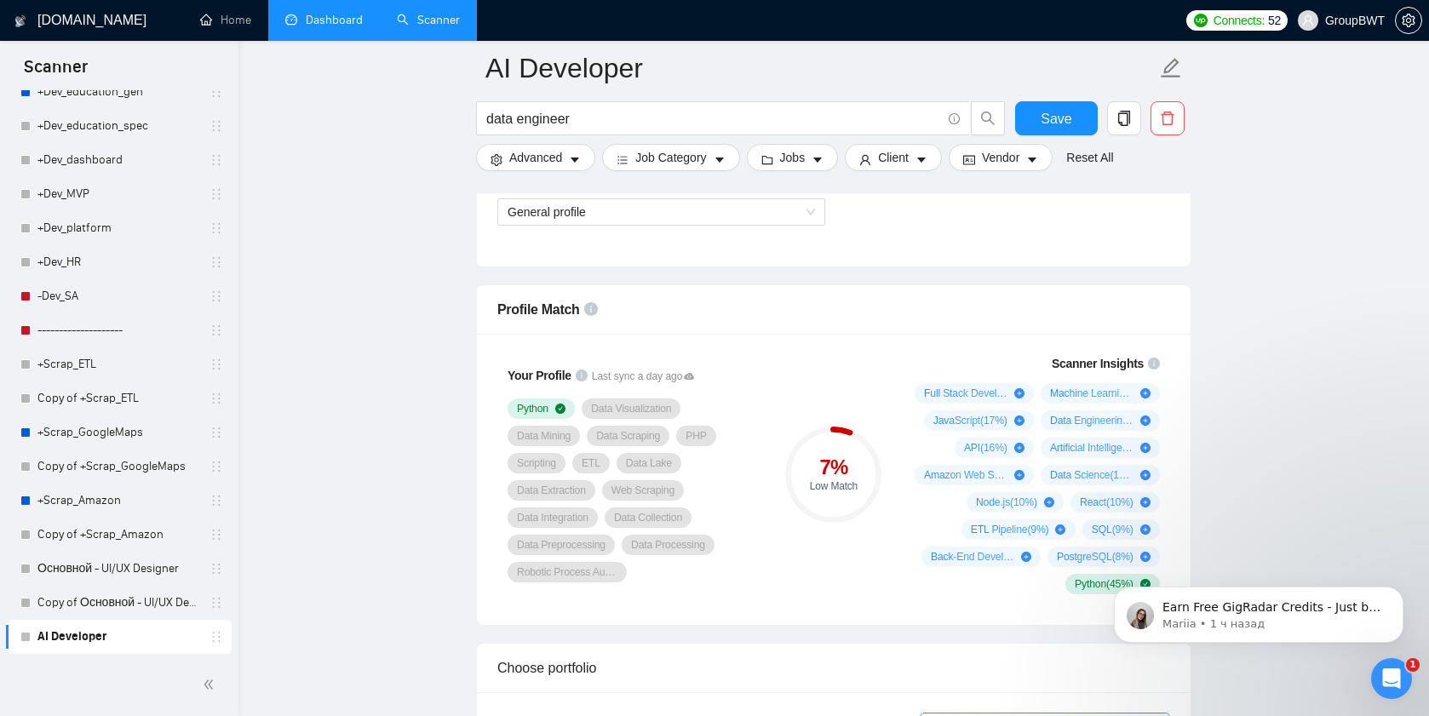
scroll to position [1136, 0]
